Goal: Task Accomplishment & Management: Use online tool/utility

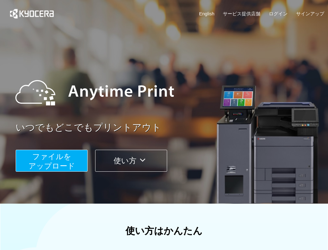
click at [44, 165] on span "ファイルを ​​アップロード" at bounding box center [52, 161] width 47 height 18
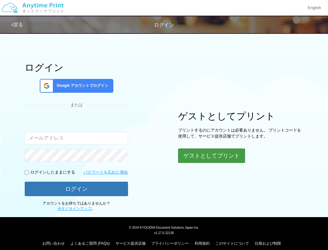
click at [205, 154] on button "ゲストとしてプリント" at bounding box center [211, 156] width 67 height 14
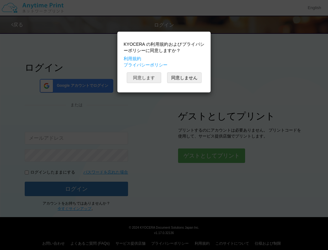
click at [141, 79] on button "同意します" at bounding box center [144, 77] width 34 height 11
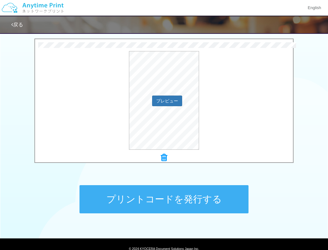
scroll to position [201, 0]
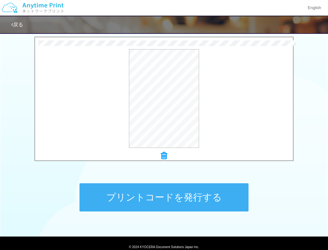
click at [156, 201] on button "プリントコードを発行する" at bounding box center [164, 197] width 169 height 28
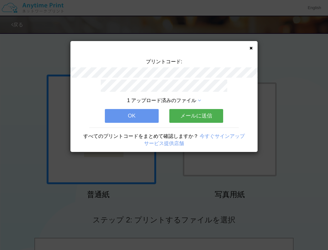
click at [202, 113] on button "メールに送信" at bounding box center [197, 116] width 54 height 14
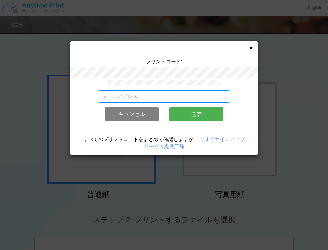
click at [146, 95] on input "email" at bounding box center [164, 96] width 131 height 13
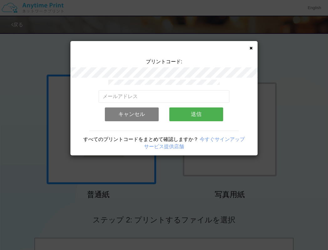
drag, startPoint x: 250, startPoint y: 48, endPoint x: 247, endPoint y: 50, distance: 3.8
click at [250, 48] on icon at bounding box center [251, 48] width 3 height 4
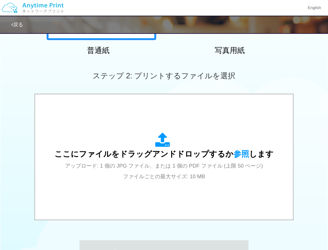
scroll to position [158, 0]
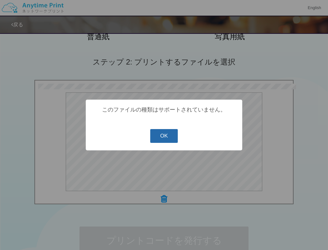
click at [169, 136] on button "OK" at bounding box center [164, 136] width 28 height 14
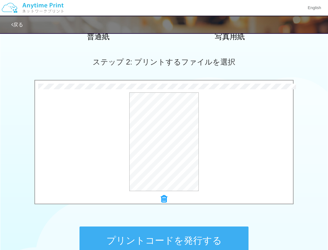
click at [197, 236] on button "プリントコードを発行する" at bounding box center [164, 241] width 169 height 28
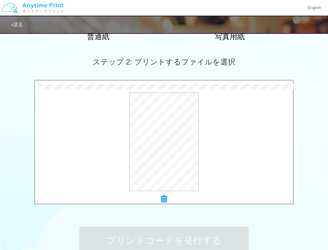
scroll to position [0, 0]
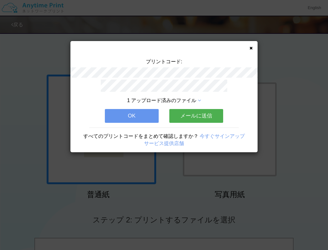
click at [131, 114] on button "OK" at bounding box center [132, 116] width 54 height 14
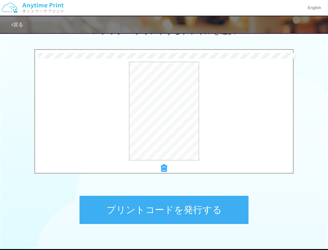
scroll to position [207, 0]
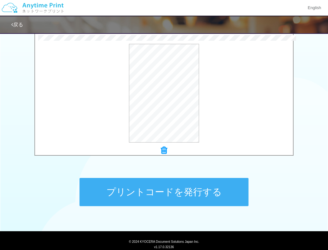
click at [172, 194] on button "プリントコードを発行する" at bounding box center [164, 192] width 169 height 28
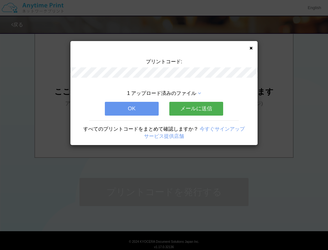
scroll to position [0, 0]
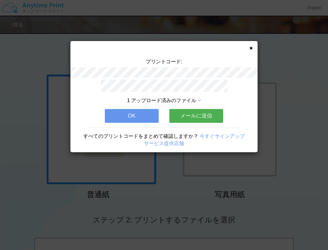
click at [128, 116] on button "OK" at bounding box center [132, 116] width 54 height 14
